Goal: Task Accomplishment & Management: Complete application form

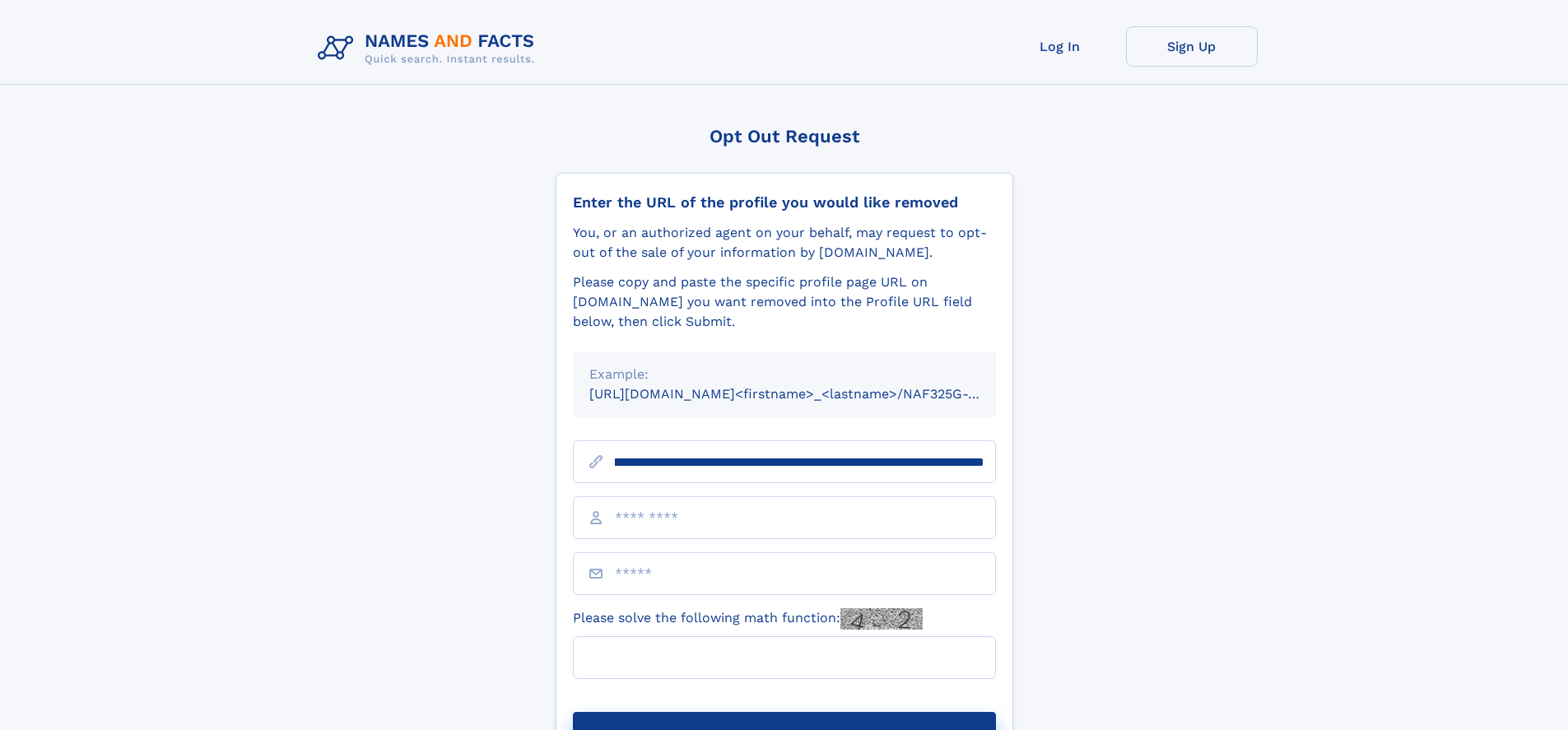
scroll to position [0, 194]
type input "**********"
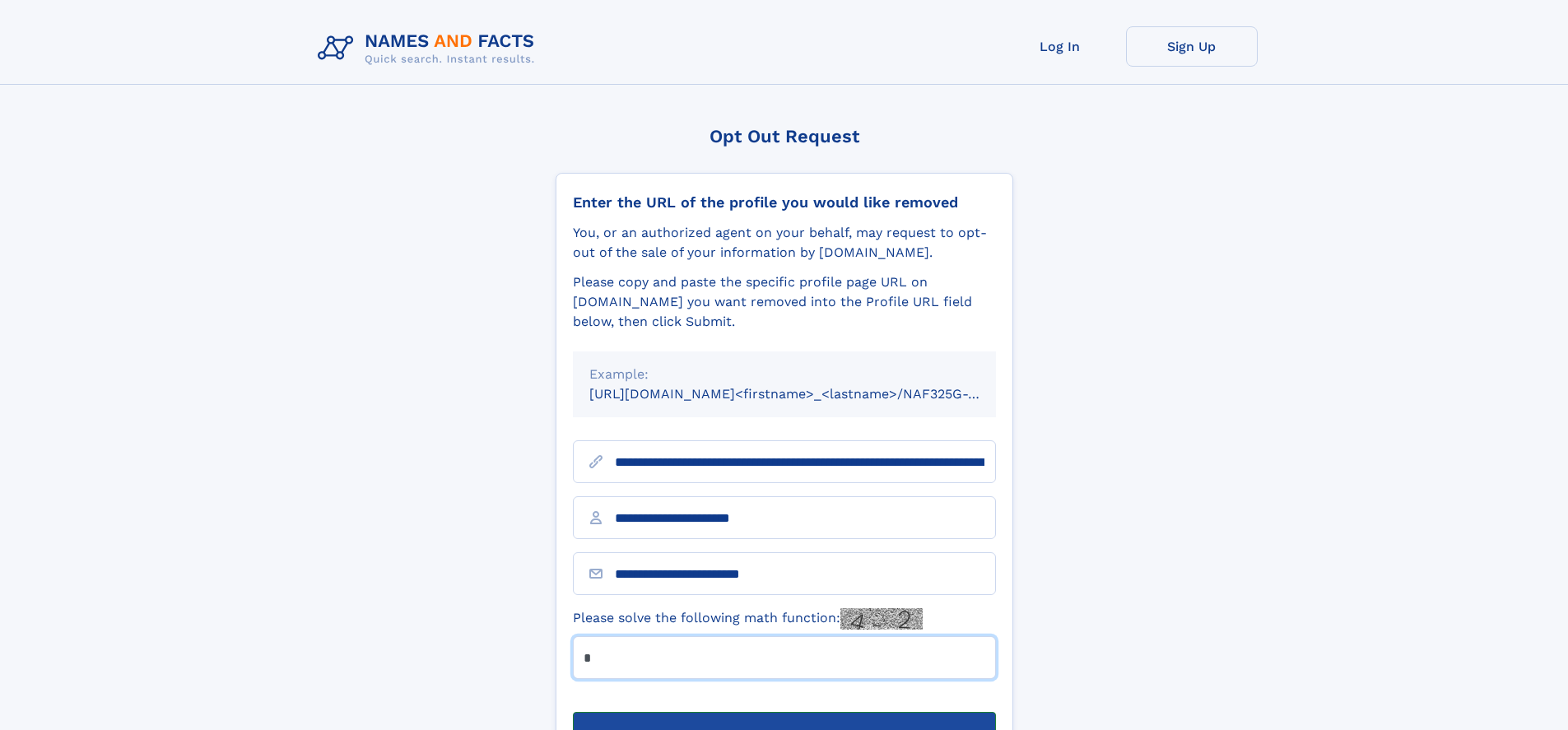
type input "*"
click at [784, 712] on button "Submit Opt Out Request" at bounding box center [784, 739] width 423 height 53
